Goal: Navigation & Orientation: Understand site structure

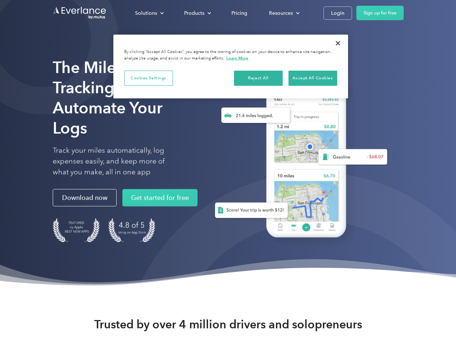
click at [149, 13] on div "Solutions" at bounding box center [146, 13] width 22 height 9
click at [197, 13] on div "Products" at bounding box center [194, 13] width 20 height 9
click at [283, 13] on div "Resources" at bounding box center [281, 13] width 24 height 9
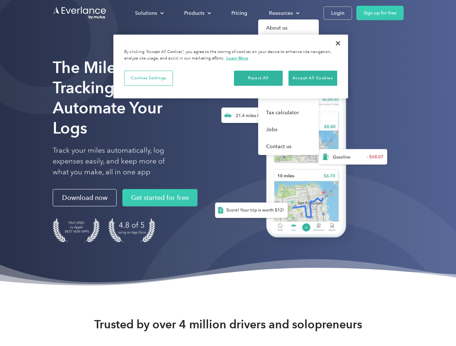
click at [148, 78] on button "Cookies Settings" at bounding box center [148, 78] width 49 height 15
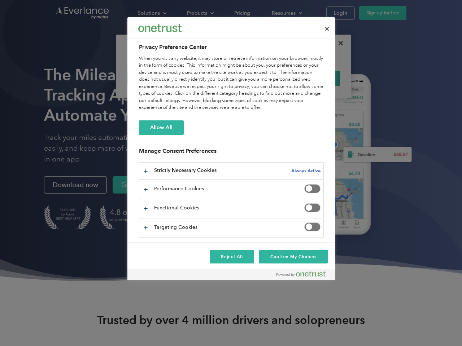
click at [258, 78] on div "When you visit any website, it may store or retrieve information on your browse…" at bounding box center [231, 83] width 185 height 56
click at [312, 78] on div "When you visit any website, it may store or retrieve information on your browse…" at bounding box center [231, 83] width 185 height 56
click at [338, 43] on div at bounding box center [231, 173] width 462 height 346
